Goal: Task Accomplishment & Management: Use online tool/utility

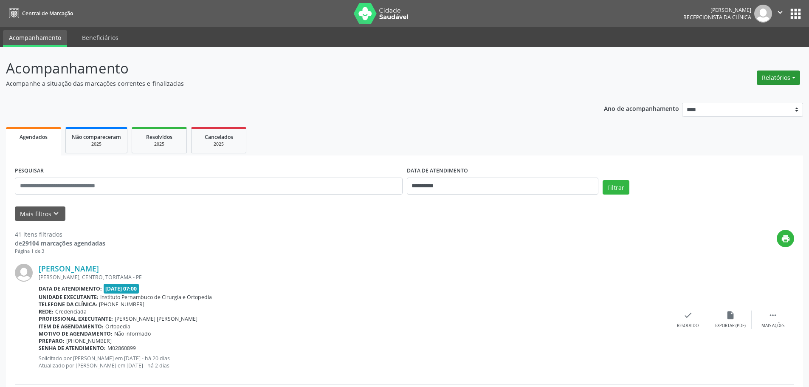
click at [778, 81] on button "Relatórios" at bounding box center [778, 78] width 43 height 14
click at [745, 99] on link "Agendamentos" at bounding box center [754, 96] width 91 height 12
select select "*"
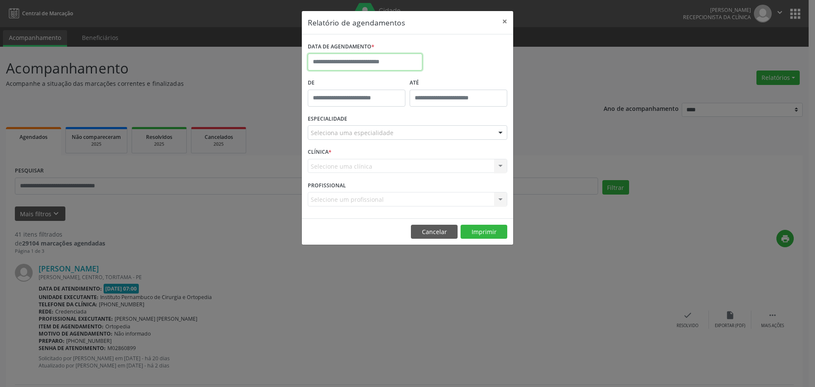
click at [384, 54] on input "text" at bounding box center [365, 62] width 115 height 17
click at [341, 177] on span "25" at bounding box center [335, 174] width 17 height 17
type input "**********"
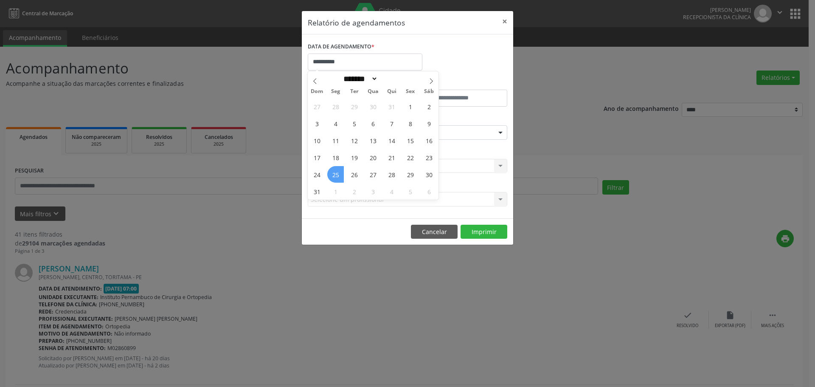
click at [341, 177] on span "25" at bounding box center [335, 174] width 17 height 17
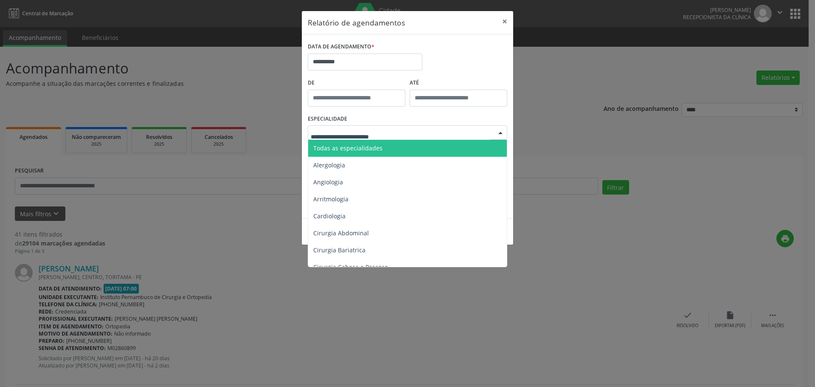
click at [373, 142] on span "Todas as especialidades" at bounding box center [408, 148] width 200 height 17
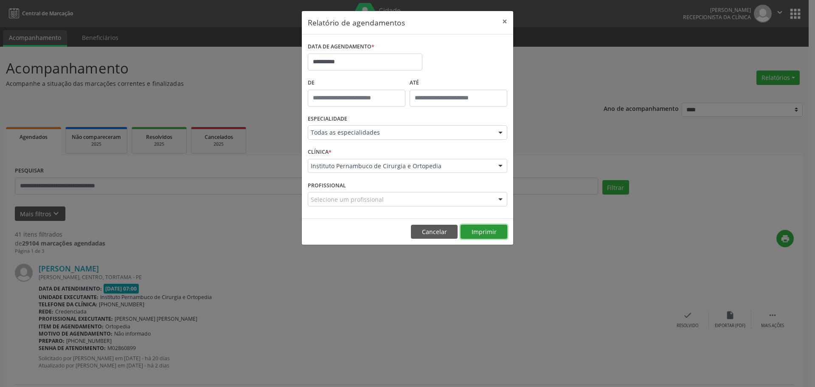
click at [481, 226] on button "Imprimir" at bounding box center [484, 232] width 47 height 14
